Goal: Communication & Community: Answer question/provide support

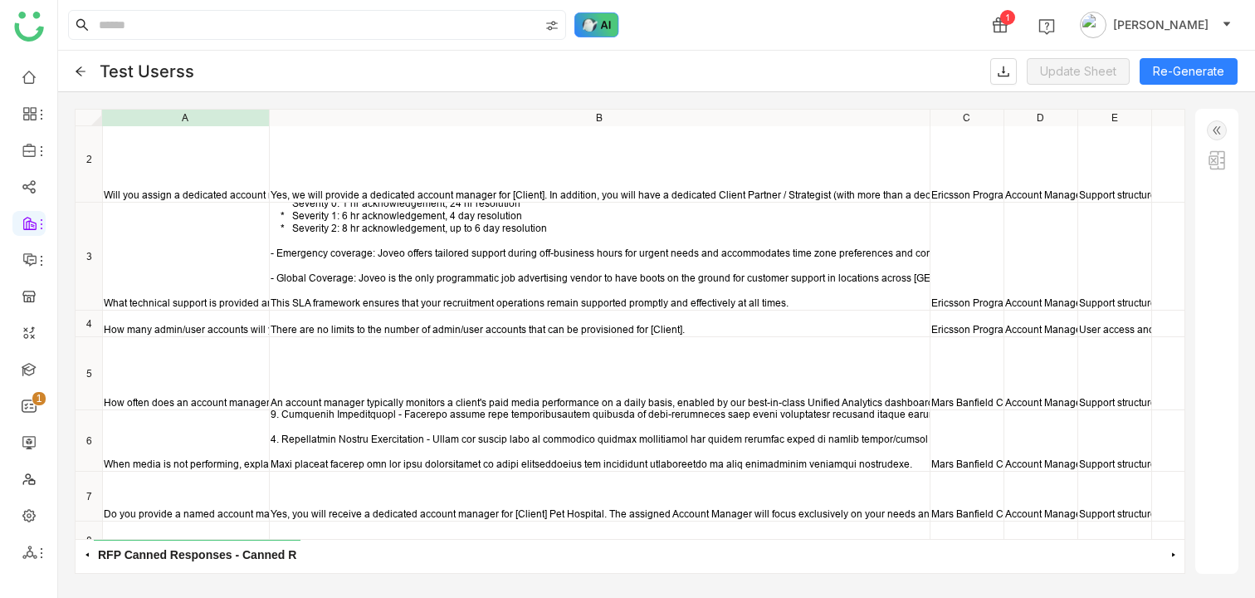
scroll to position [27, 0]
click at [594, 27] on img at bounding box center [597, 24] width 45 height 25
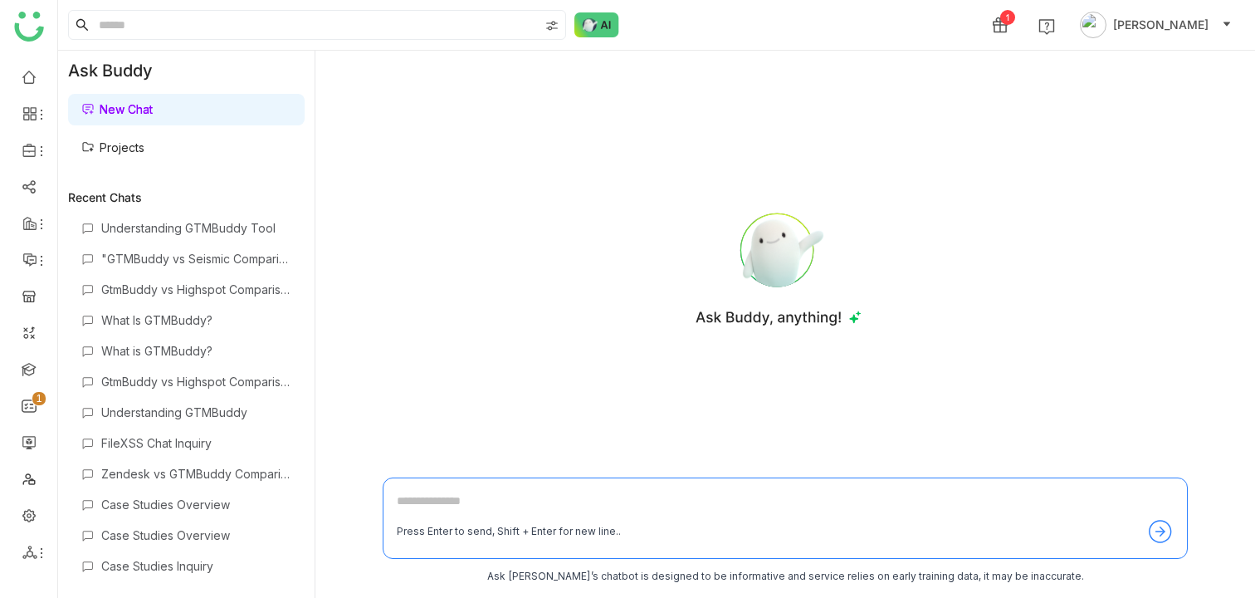
click at [144, 154] on link "Projects" at bounding box center [112, 147] width 63 height 14
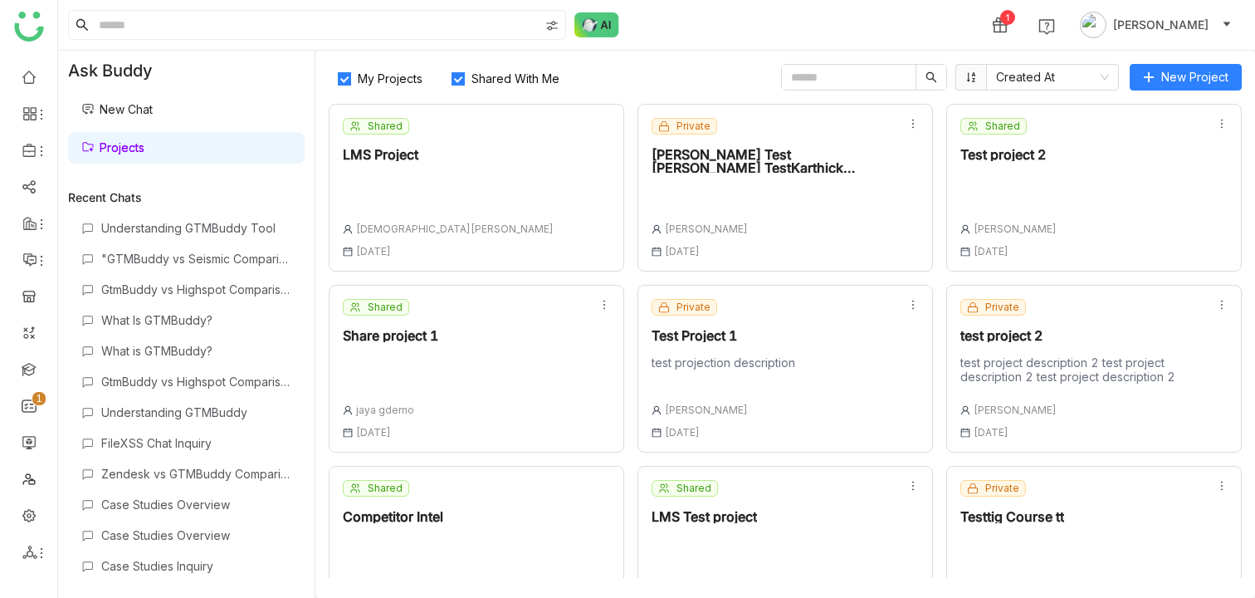
click at [879, 202] on div at bounding box center [773, 197] width 242 height 23
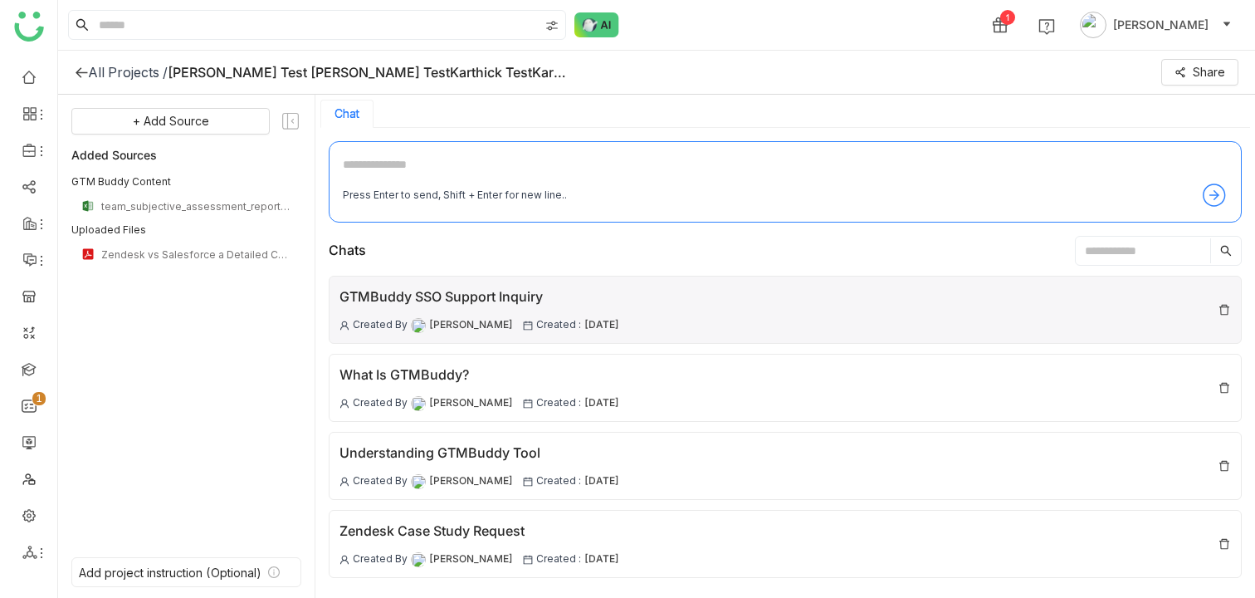
click at [531, 311] on div "GTMBuddy SSO Support Inquiry Created By [PERSON_NAME] Created : [DATE]" at bounding box center [480, 309] width 280 height 46
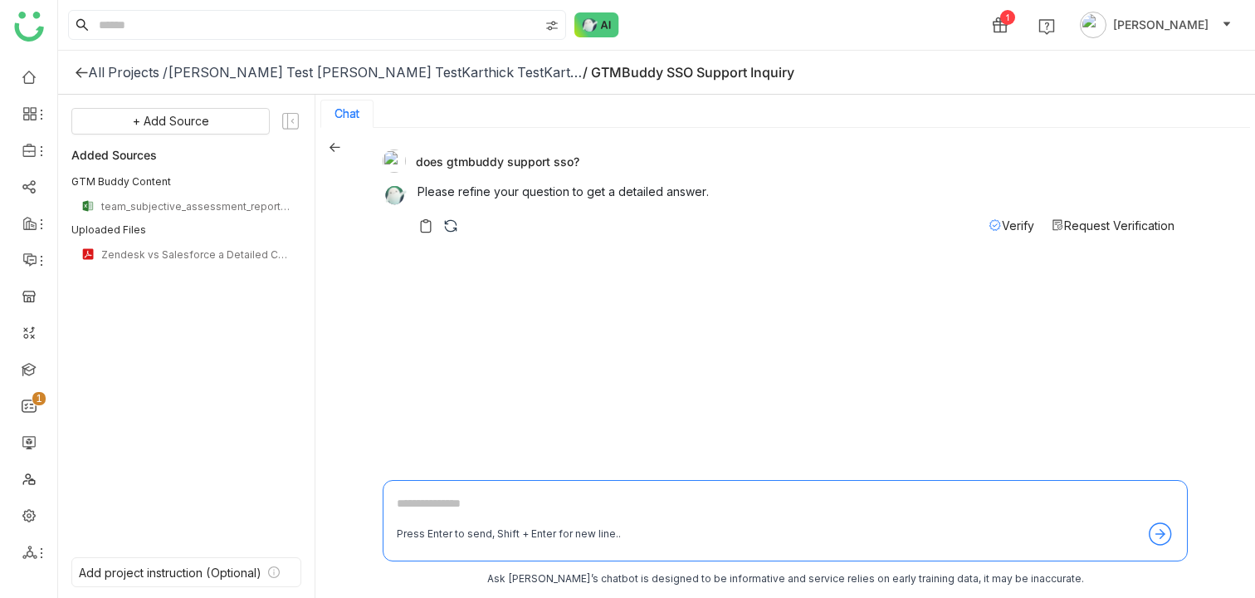
click at [397, 71] on div "[PERSON_NAME] Test [PERSON_NAME] TestKarthick TestKarthick TestKarthick Test" at bounding box center [375, 72] width 415 height 17
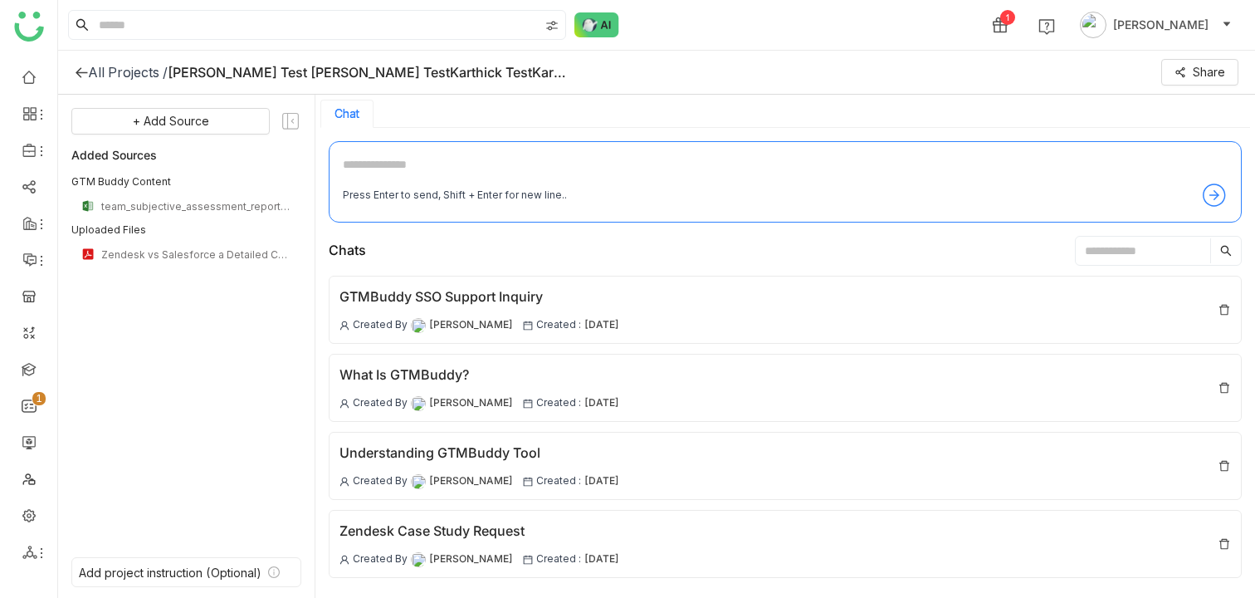
click at [119, 70] on div "All Projects /" at bounding box center [128, 72] width 80 height 17
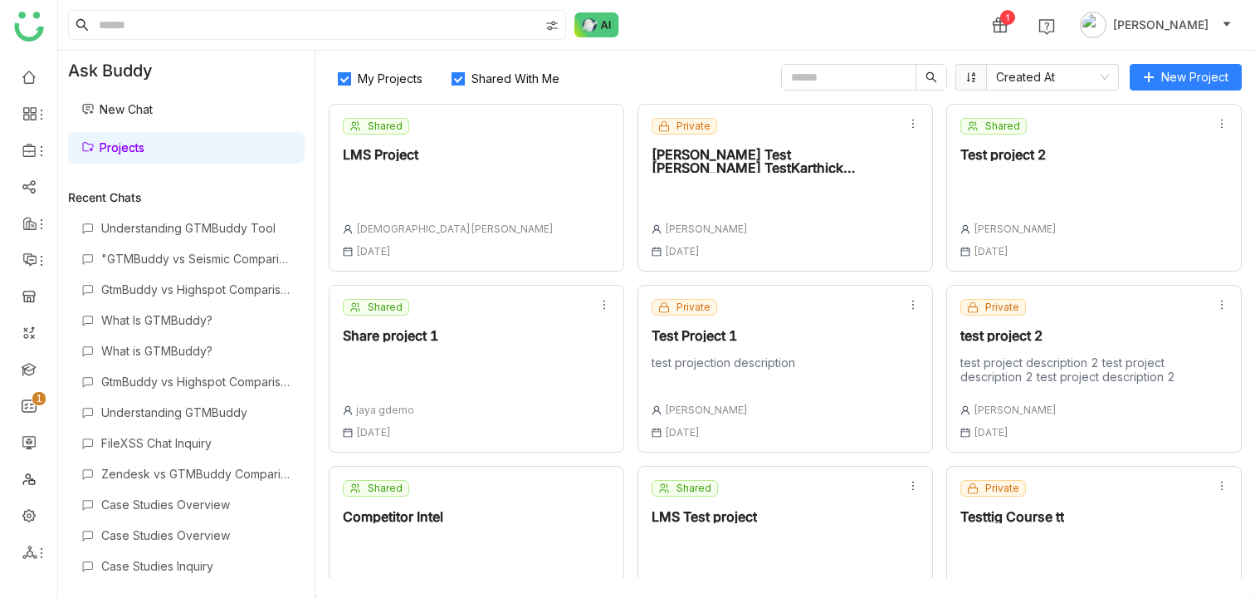
click at [795, 196] on div at bounding box center [773, 197] width 242 height 23
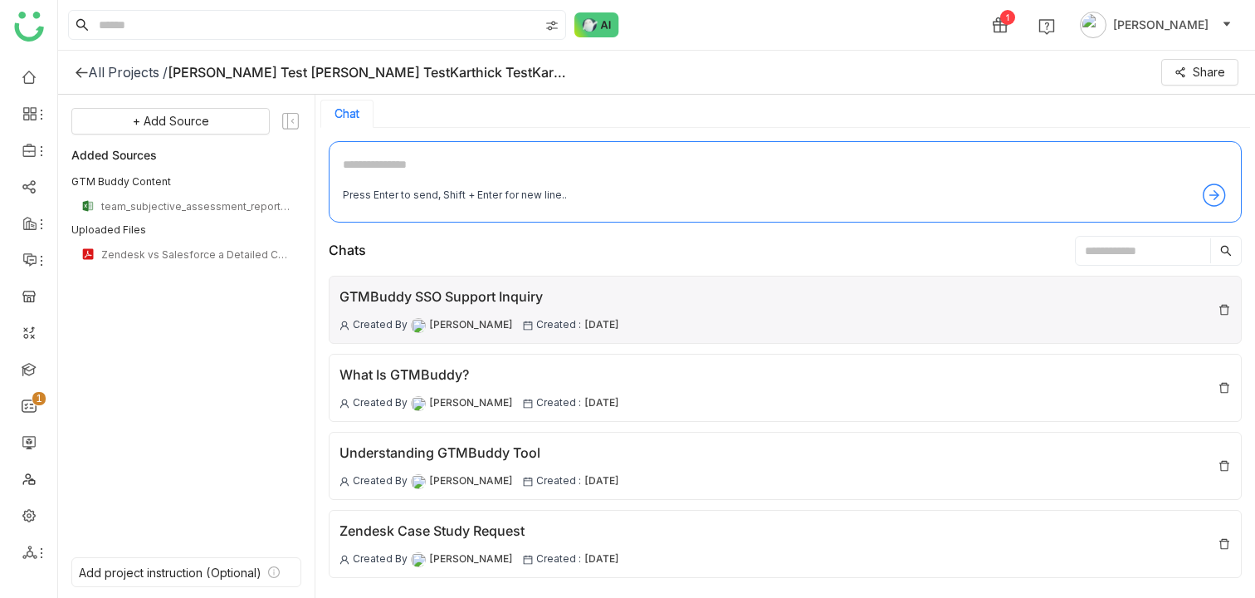
click at [454, 291] on div "GTMBuddy SSO Support Inquiry" at bounding box center [480, 296] width 280 height 21
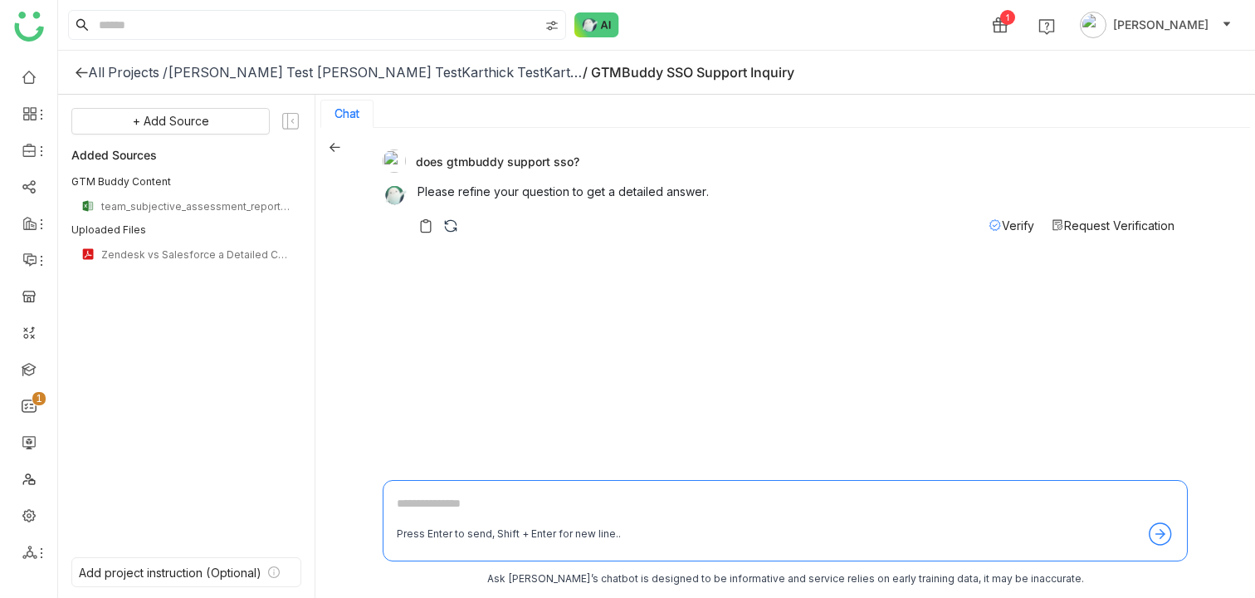
click at [490, 322] on div "does gtmbuddy support sso? Please refine your question to get a detailed answer…" at bounding box center [785, 305] width 805 height 329
click at [333, 150] on icon at bounding box center [335, 147] width 11 height 9
